Goal: Transaction & Acquisition: Purchase product/service

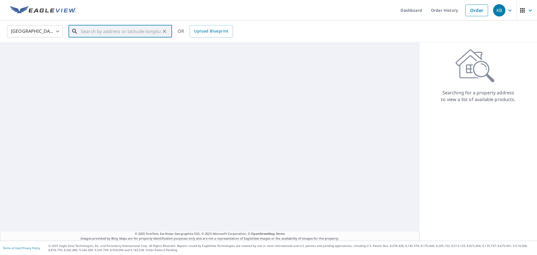
click at [95, 36] on input "text" at bounding box center [121, 32] width 80 height 16
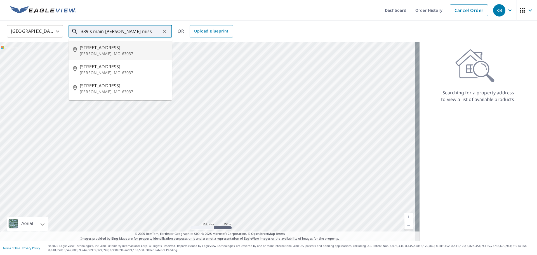
click at [117, 51] on p "[PERSON_NAME], MO 63037" at bounding box center [124, 54] width 88 height 6
type input "[STREET_ADDRESS][PERSON_NAME]"
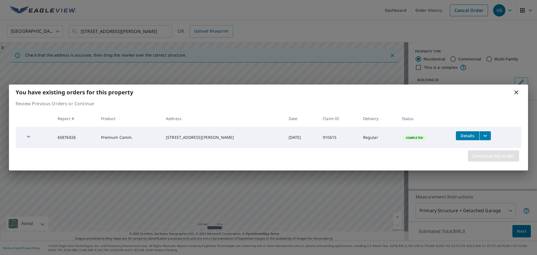
click at [501, 157] on span "Continue my order" at bounding box center [494, 156] width 42 height 8
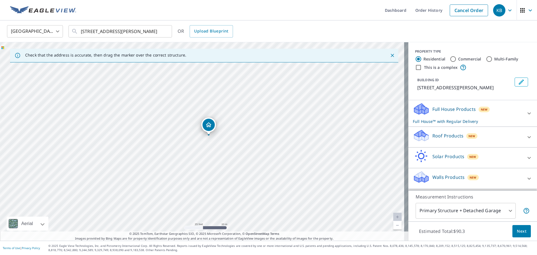
click at [456, 135] on p "Roof Products" at bounding box center [448, 135] width 31 height 7
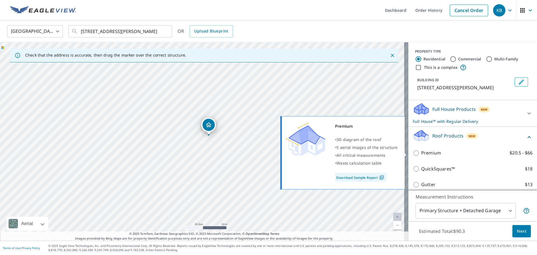
click at [433, 154] on p "Premium" at bounding box center [431, 152] width 20 height 7
click at [421, 154] on input "Premium $20.5 - $66" at bounding box center [417, 153] width 8 height 7
checkbox input "true"
checkbox input "false"
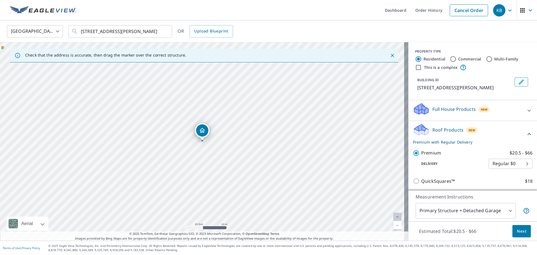
click at [524, 233] on button "Next" at bounding box center [522, 231] width 18 height 13
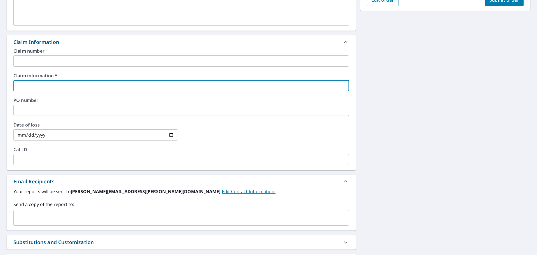
click at [59, 90] on input "text" at bounding box center [181, 85] width 336 height 11
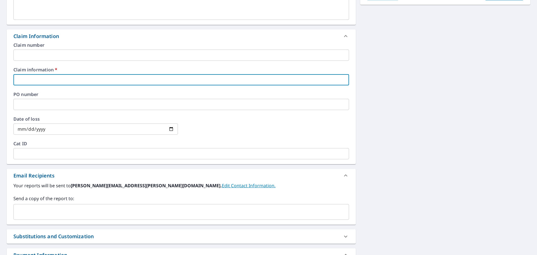
scroll to position [175, 0]
type input "9"
checkbox input "true"
type input "91"
checkbox input "true"
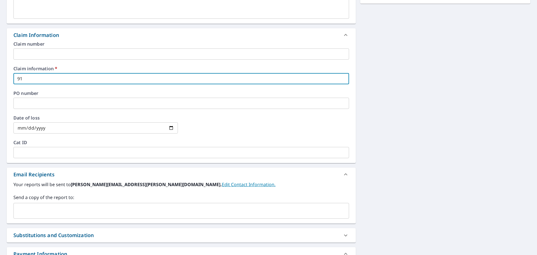
type input "910"
checkbox input "true"
type input "9106"
checkbox input "true"
type input "91061"
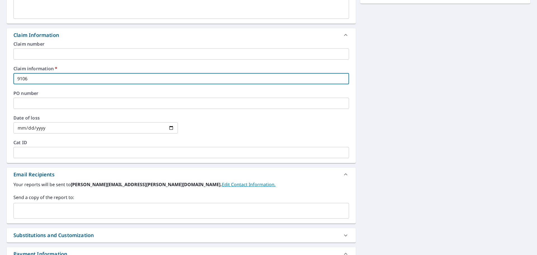
checkbox input "true"
type input "910615"
checkbox input "true"
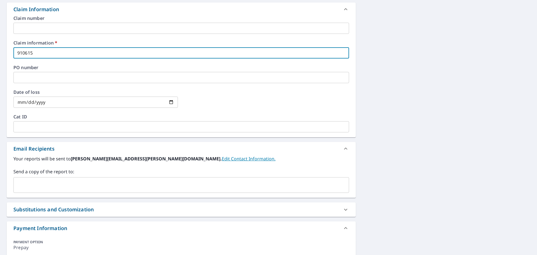
scroll to position [237, 0]
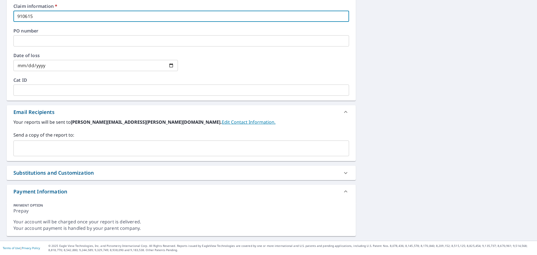
click at [59, 142] on div "​" at bounding box center [181, 148] width 336 height 16
type input "910615"
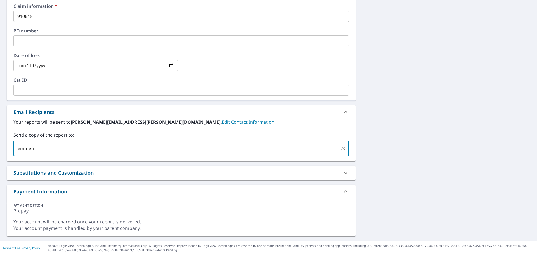
type input "emmen"
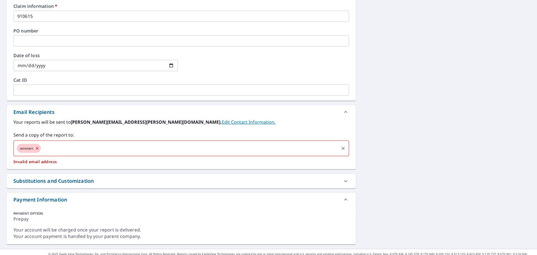
click at [50, 146] on input "text" at bounding box center [190, 148] width 297 height 11
checkbox input "true"
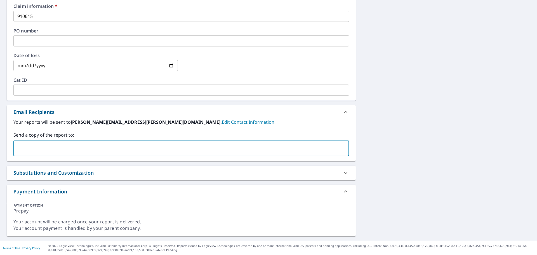
paste input "[EMAIL_ADDRESS][DOMAIN_NAME]"
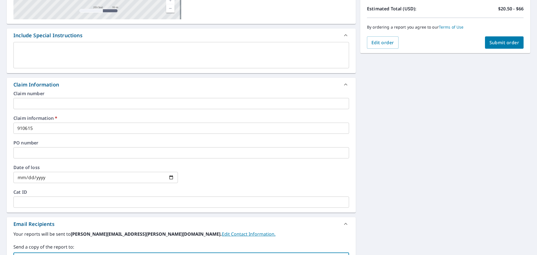
scroll to position [55, 0]
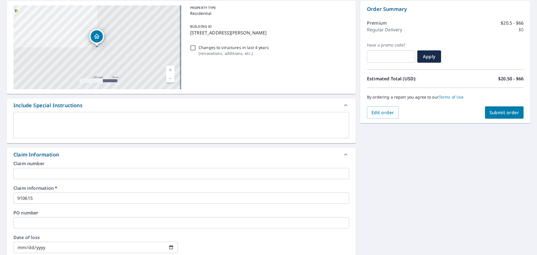
type input "[EMAIL_ADDRESS][DOMAIN_NAME]"
click at [501, 112] on span "Submit order" at bounding box center [505, 112] width 30 height 6
checkbox input "true"
